Goal: Use online tool/utility: Utilize a website feature to perform a specific function

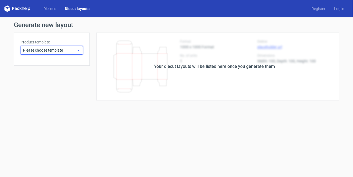
click at [54, 49] on span "Please choose template" at bounding box center [49, 49] width 53 height 5
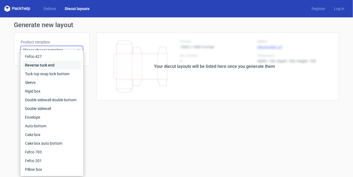
click at [48, 65] on div "Reverse tuck end" at bounding box center [52, 65] width 58 height 9
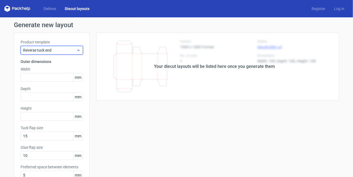
click at [52, 50] on span "Reverse tuck end" at bounding box center [49, 49] width 53 height 5
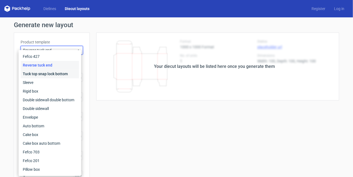
click at [53, 73] on div "Tuck top snap lock bottom" at bounding box center [50, 73] width 58 height 9
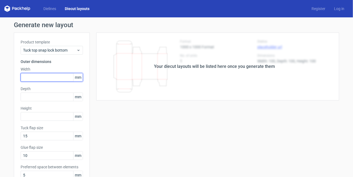
click at [45, 80] on input "text" at bounding box center [52, 77] width 62 height 9
type input "8"
type input "94"
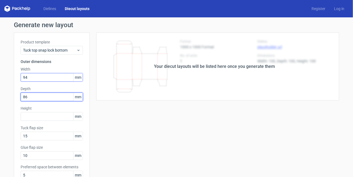
type input "86"
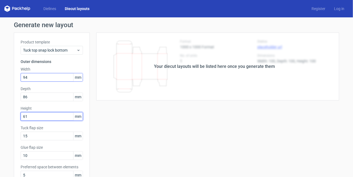
type input "61"
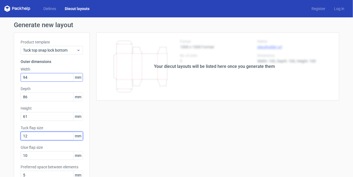
type input "12"
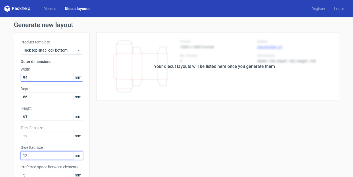
type input "12"
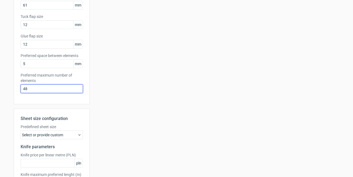
click at [205, 127] on div "Your diecut layouts will be listed here once you generate them Height Depth Wid…" at bounding box center [215, 68] width 250 height 294
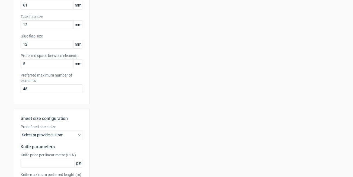
click at [205, 127] on div "Your diecut layouts will be listed here once you generate them Height Depth Wid…" at bounding box center [215, 68] width 250 height 294
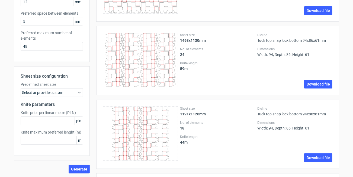
scroll to position [0, 0]
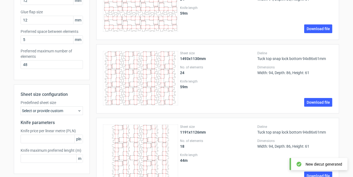
click at [164, 107] on div "Sheet size 1493x1130mm No. of elements 24 Knife length 59 m Dieline Tuck top sn…" at bounding box center [217, 78] width 243 height 69
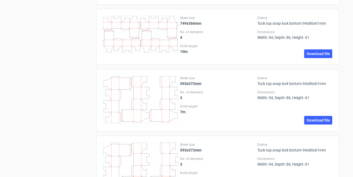
scroll to position [1682, 0]
